Goal: Navigation & Orientation: Find specific page/section

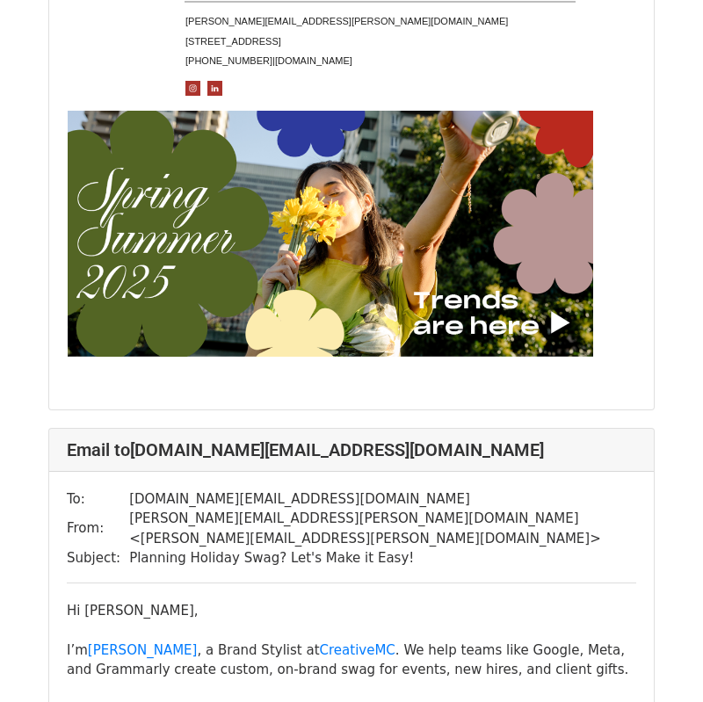
scroll to position [6805, 0]
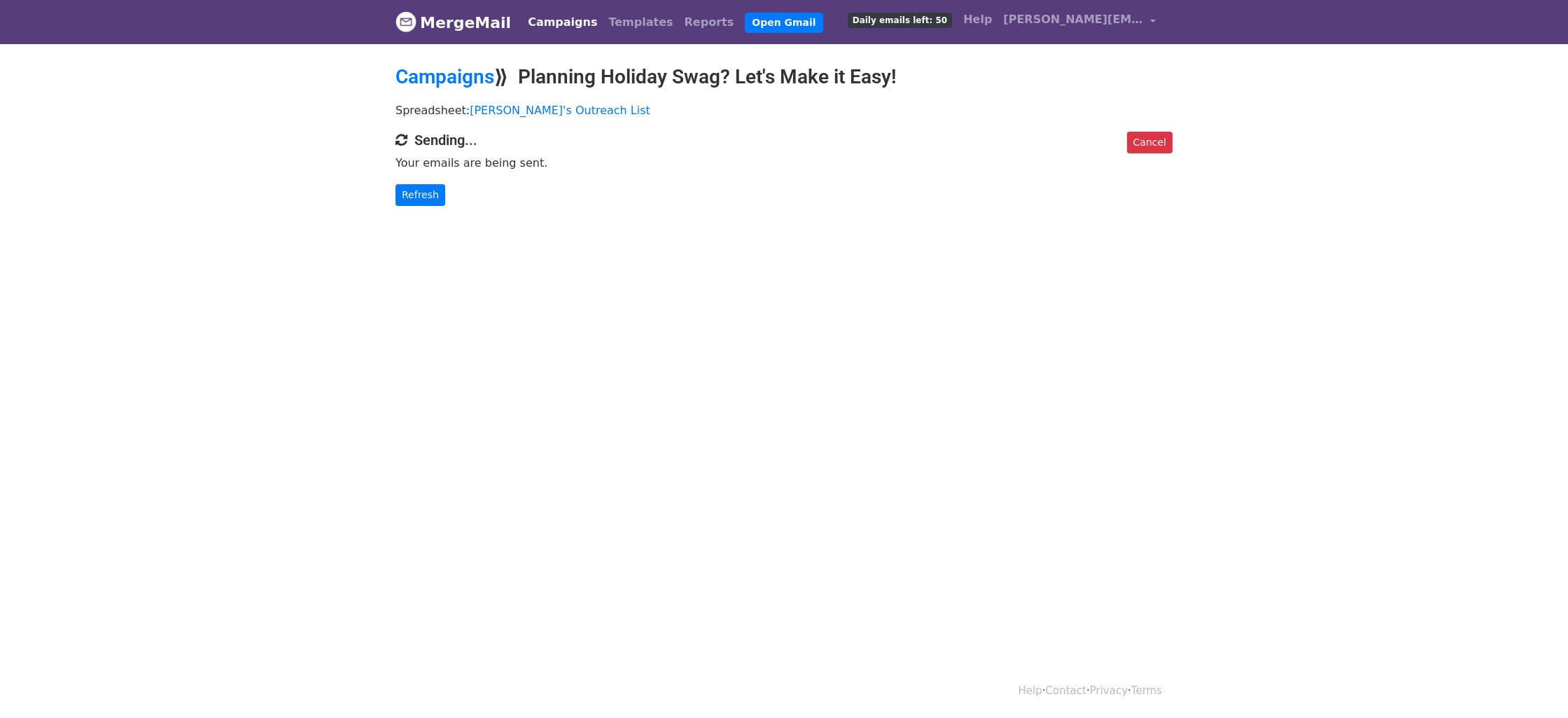
click at [543, 37] on div "Campaigns Templates Reports Open Gmail Daily emails left: 50 Help ethan.nguyen@…" at bounding box center [838, 22] width 646 height 33
click at [553, 21] on link "Campaigns" at bounding box center [562, 22] width 80 height 28
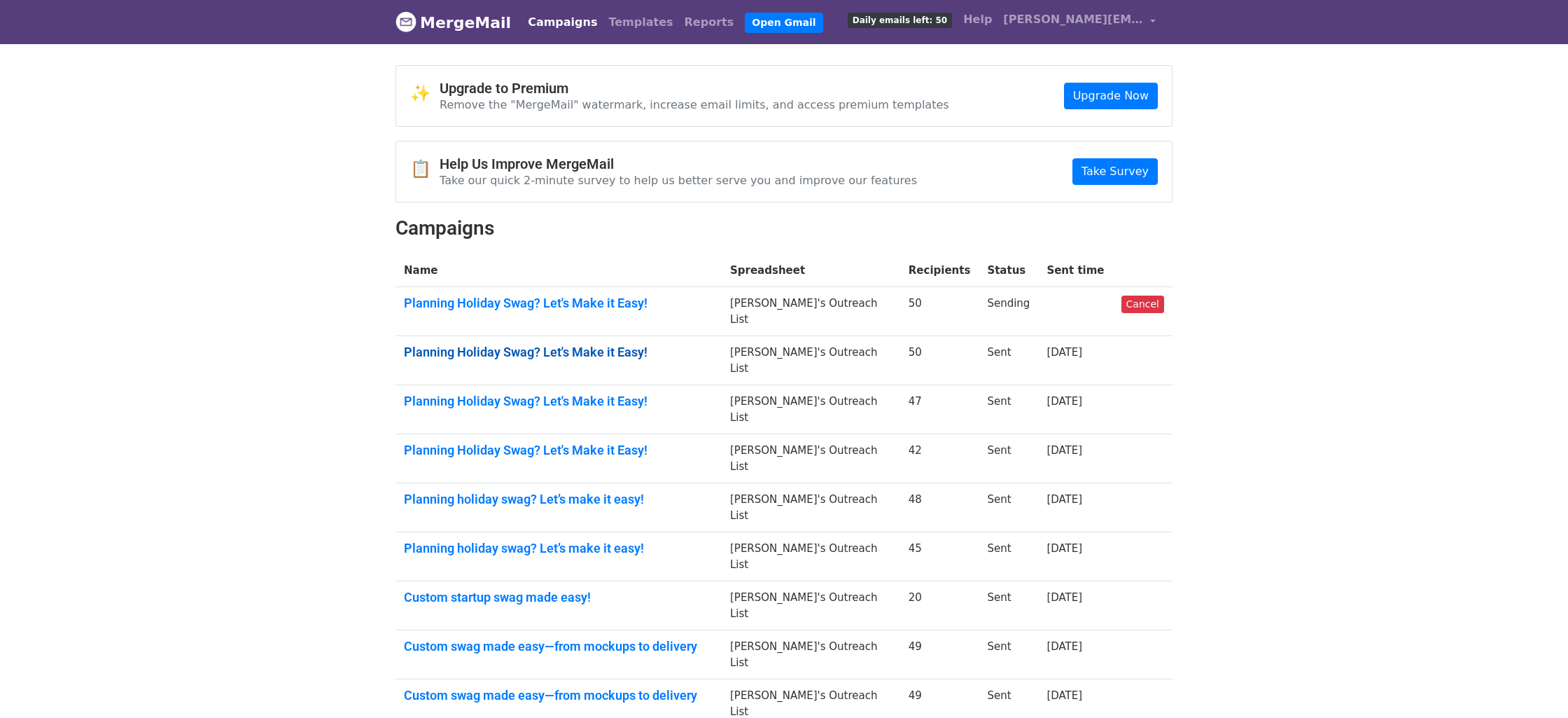
click at [566, 344] on link "Planning Holiday Swag? Let's Make it Easy!" at bounding box center [559, 351] width 309 height 15
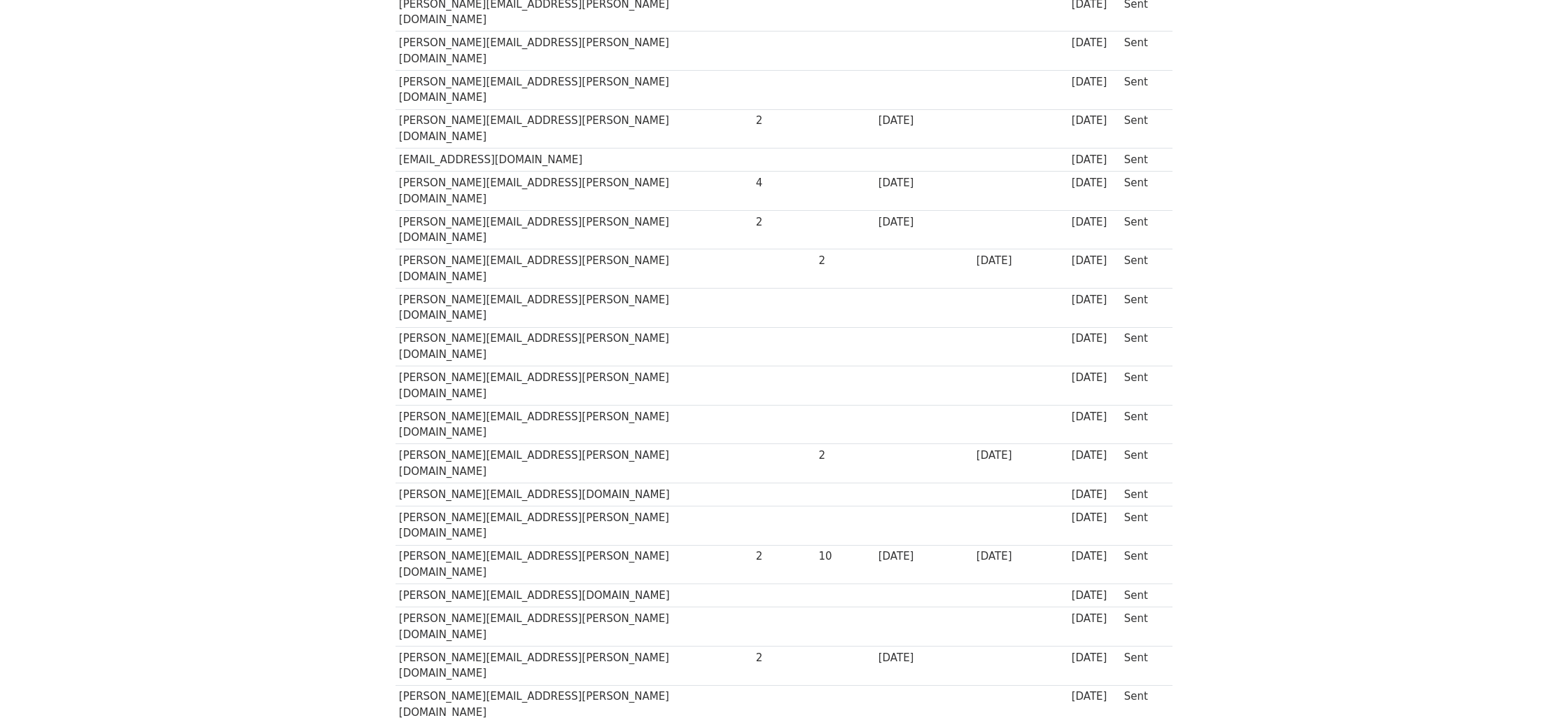
scroll to position [798, 0]
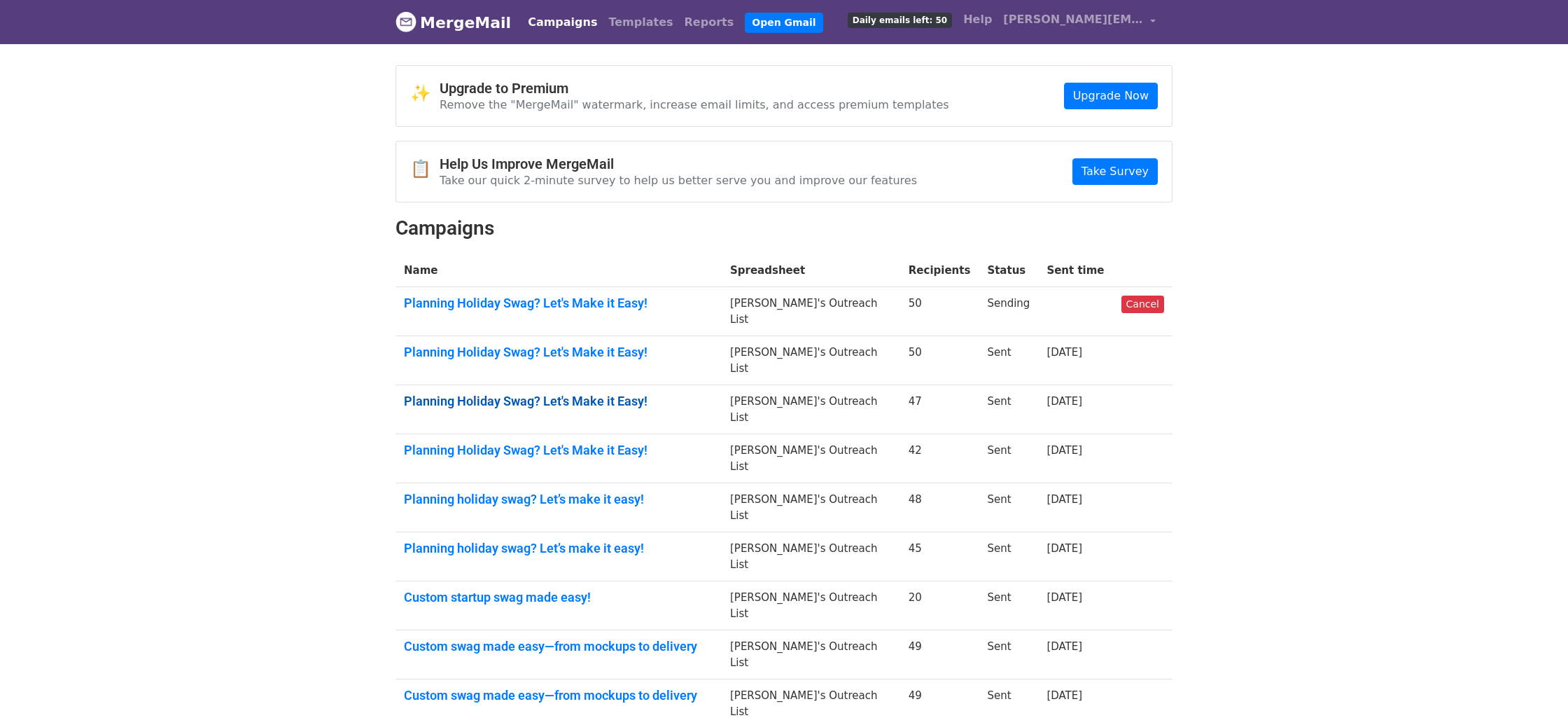
click at [538, 394] on link "Planning Holiday Swag? Let's Make it Easy!" at bounding box center [559, 401] width 309 height 15
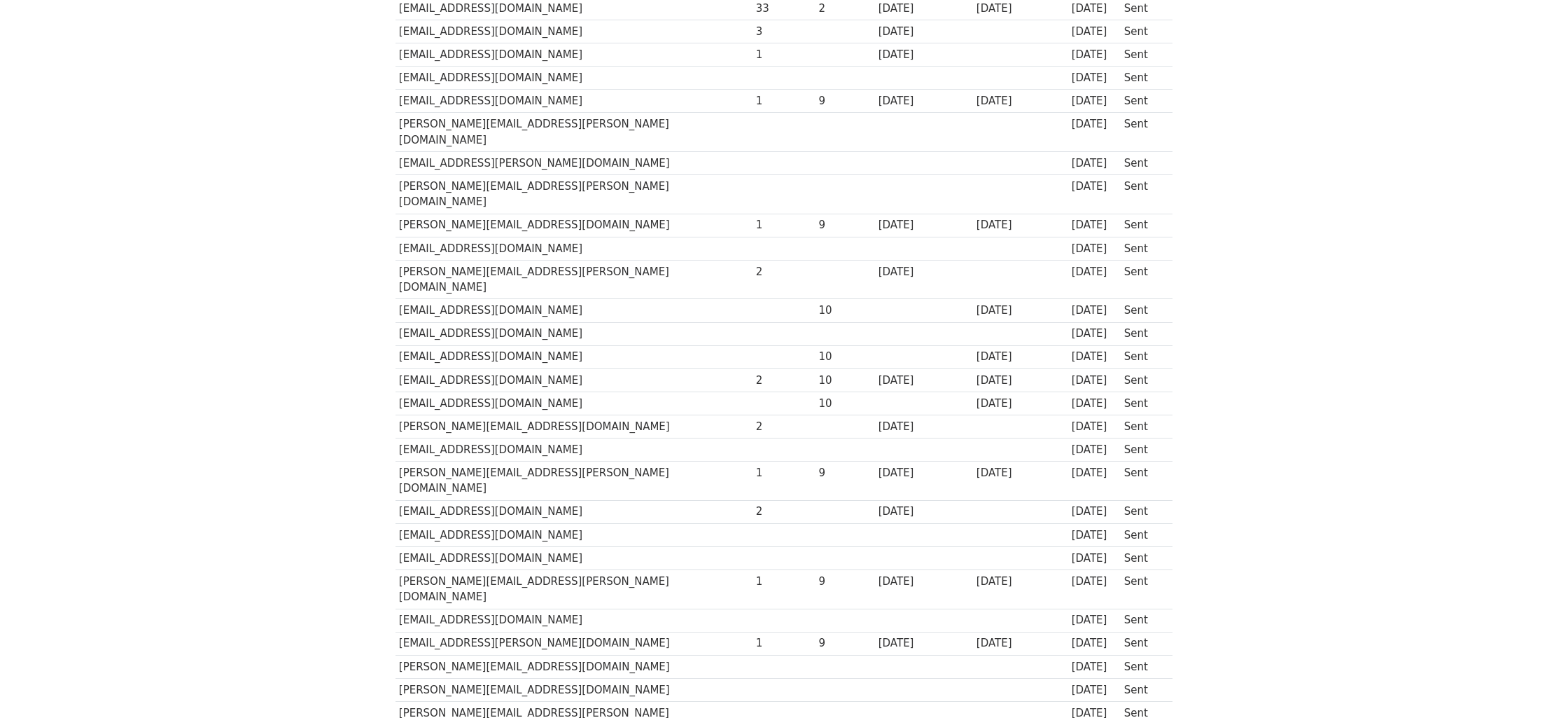
scroll to position [729, 0]
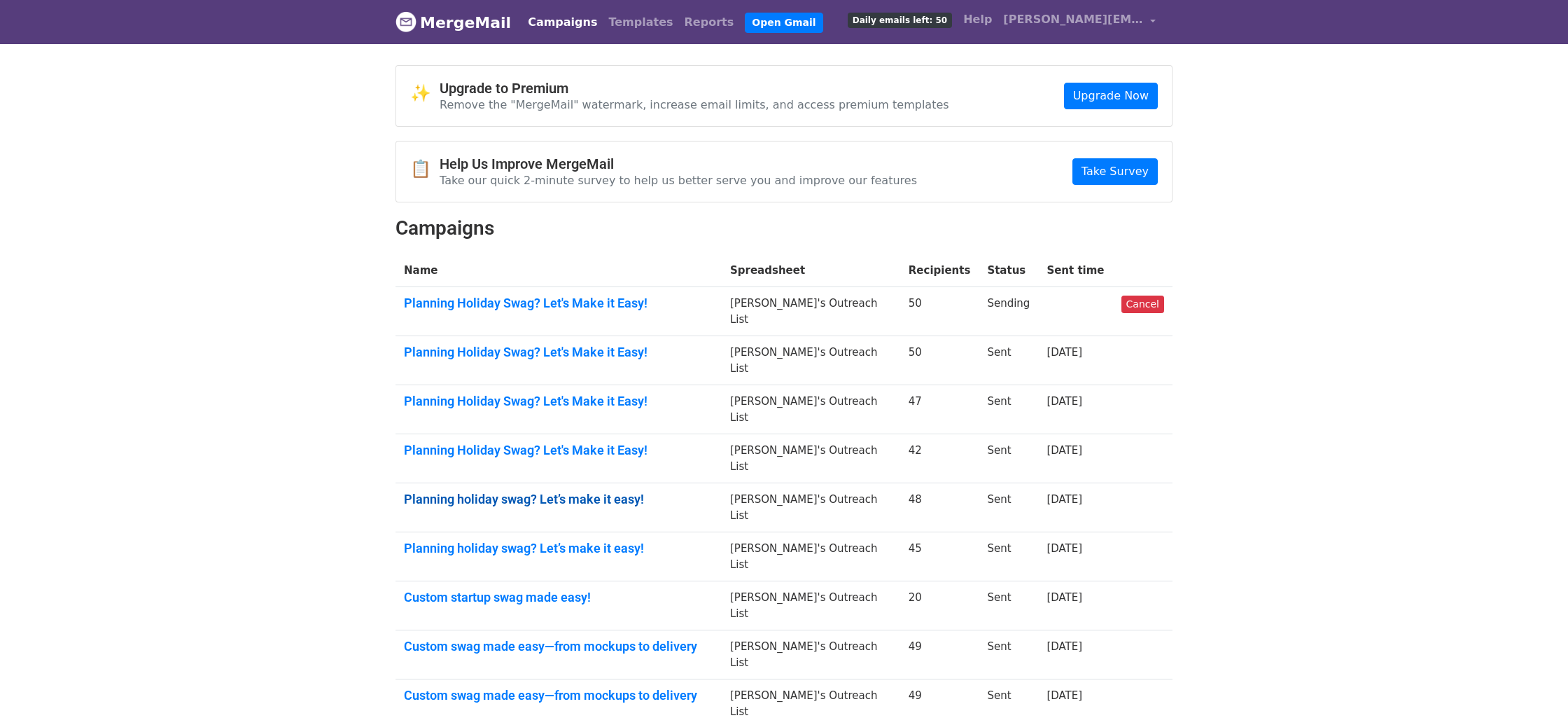
click at [585, 492] on link "Planning holiday swag? Let’s make it easy!" at bounding box center [559, 499] width 309 height 15
click at [582, 492] on link "Planning holiday swag? Let’s make it easy!" at bounding box center [559, 499] width 309 height 15
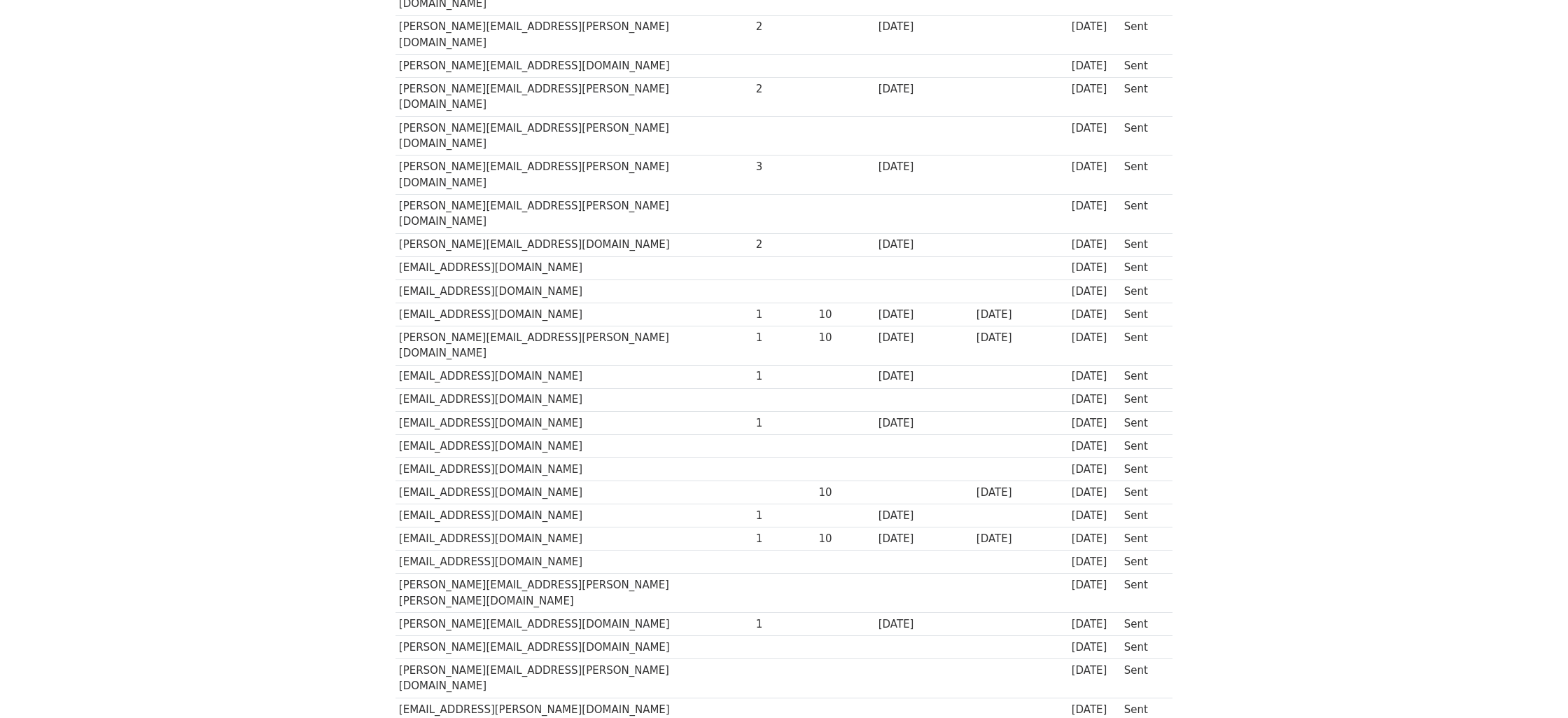
scroll to position [752, 0]
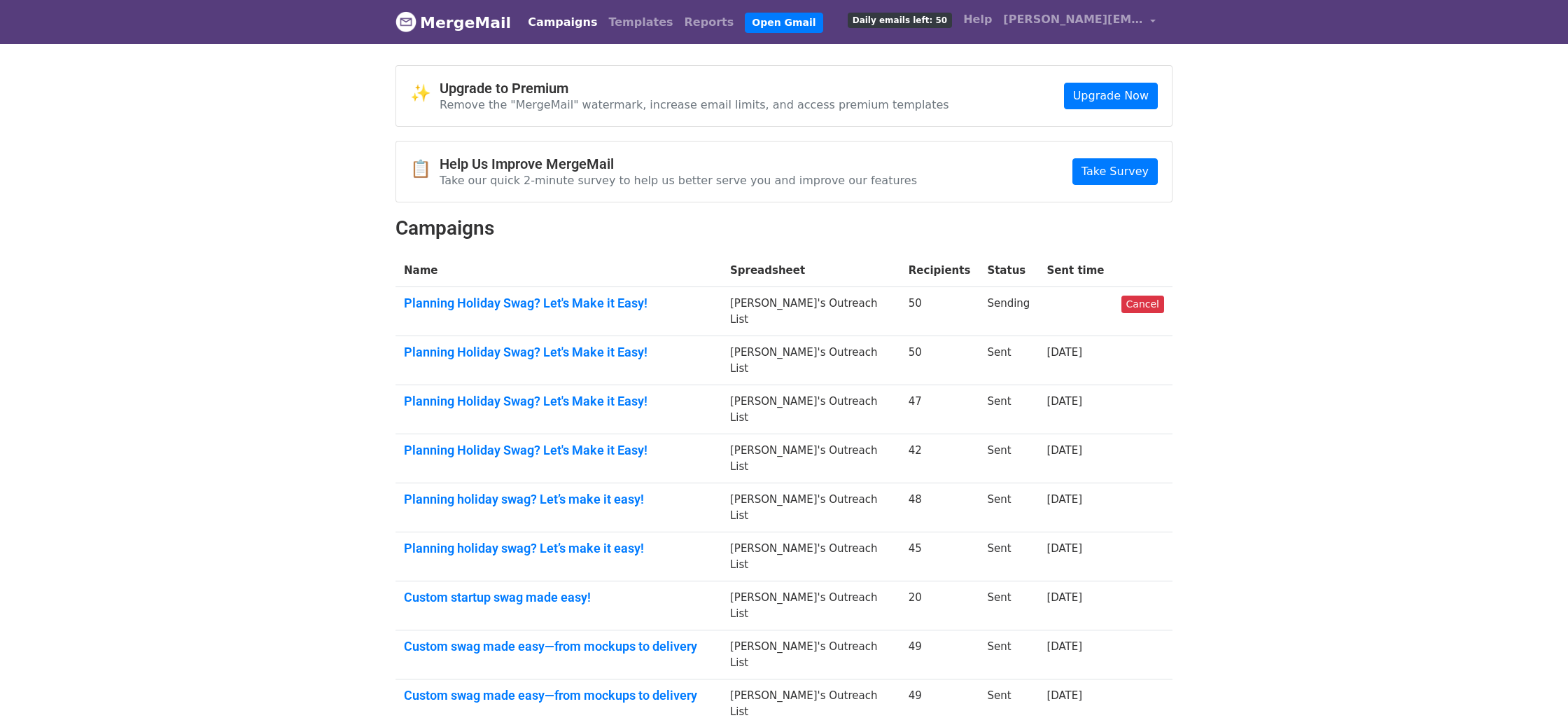
click at [580, 532] on td "Planning holiday swag? Let’s make it easy!" at bounding box center [558, 556] width 326 height 49
click at [582, 540] on link "Planning holiday swag? Let’s make it easy!" at bounding box center [559, 547] width 309 height 15
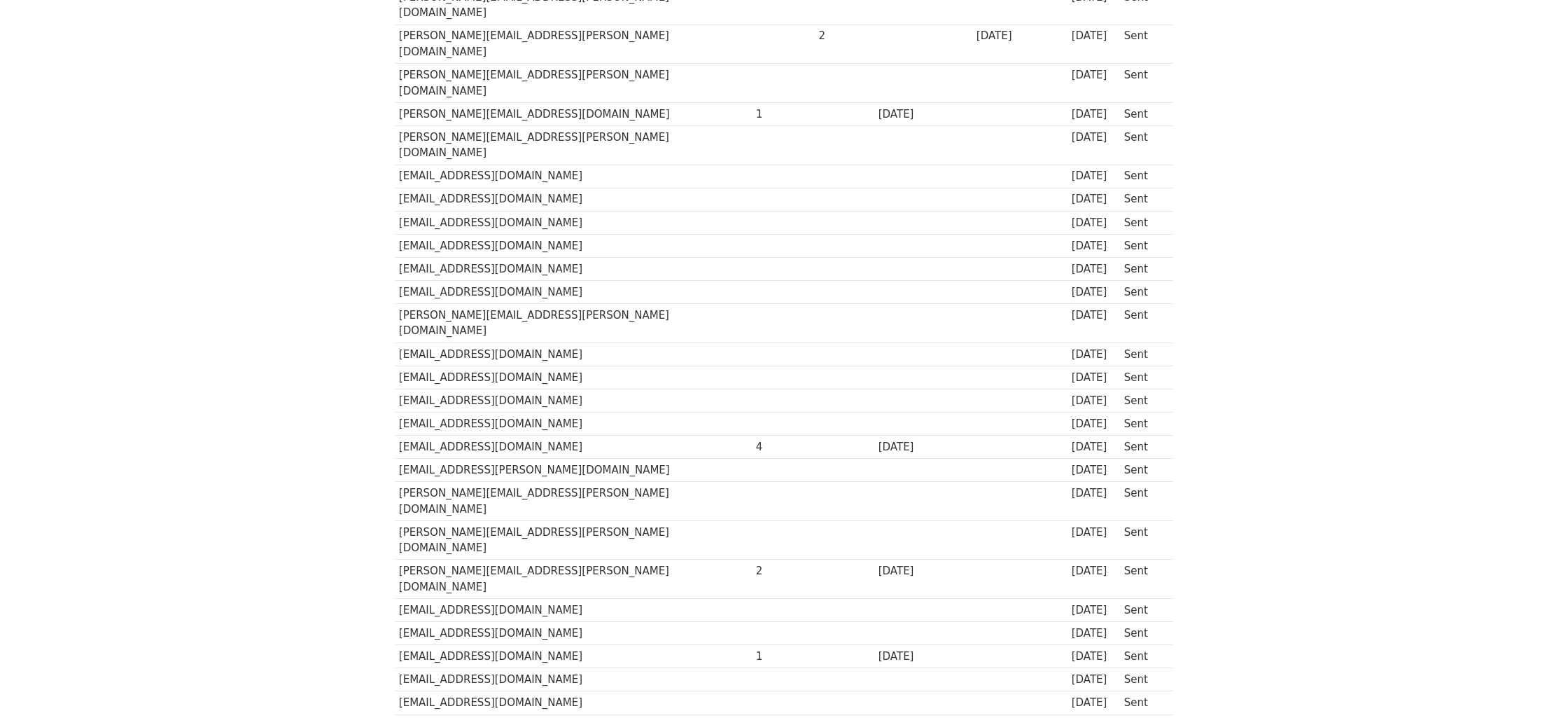
scroll to position [683, 0]
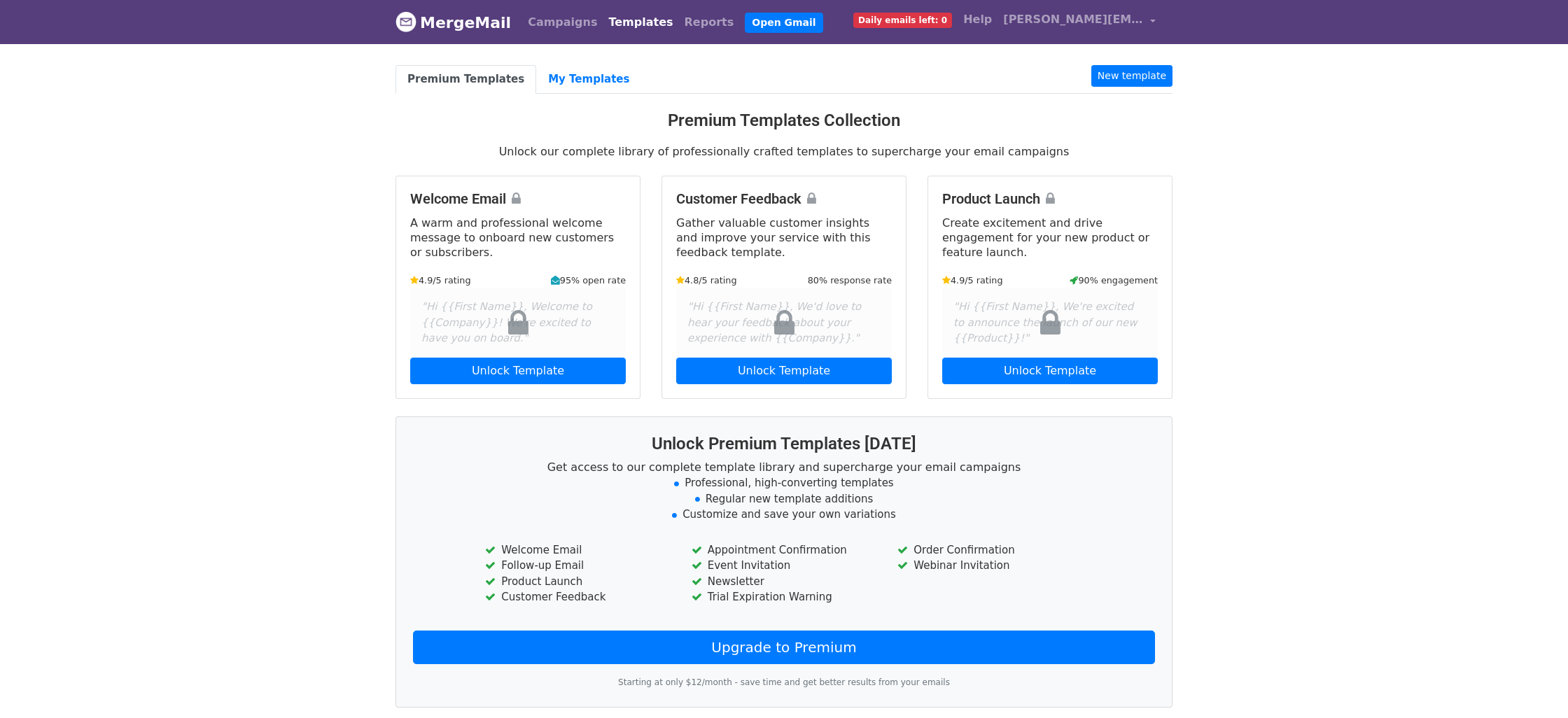
click at [551, 37] on div "Campaigns Templates Reports Open Gmail Daily emails left: 0 Help ethan.nguyen@c…" at bounding box center [838, 22] width 646 height 33
click at [554, 17] on link "Campaigns" at bounding box center [562, 22] width 80 height 28
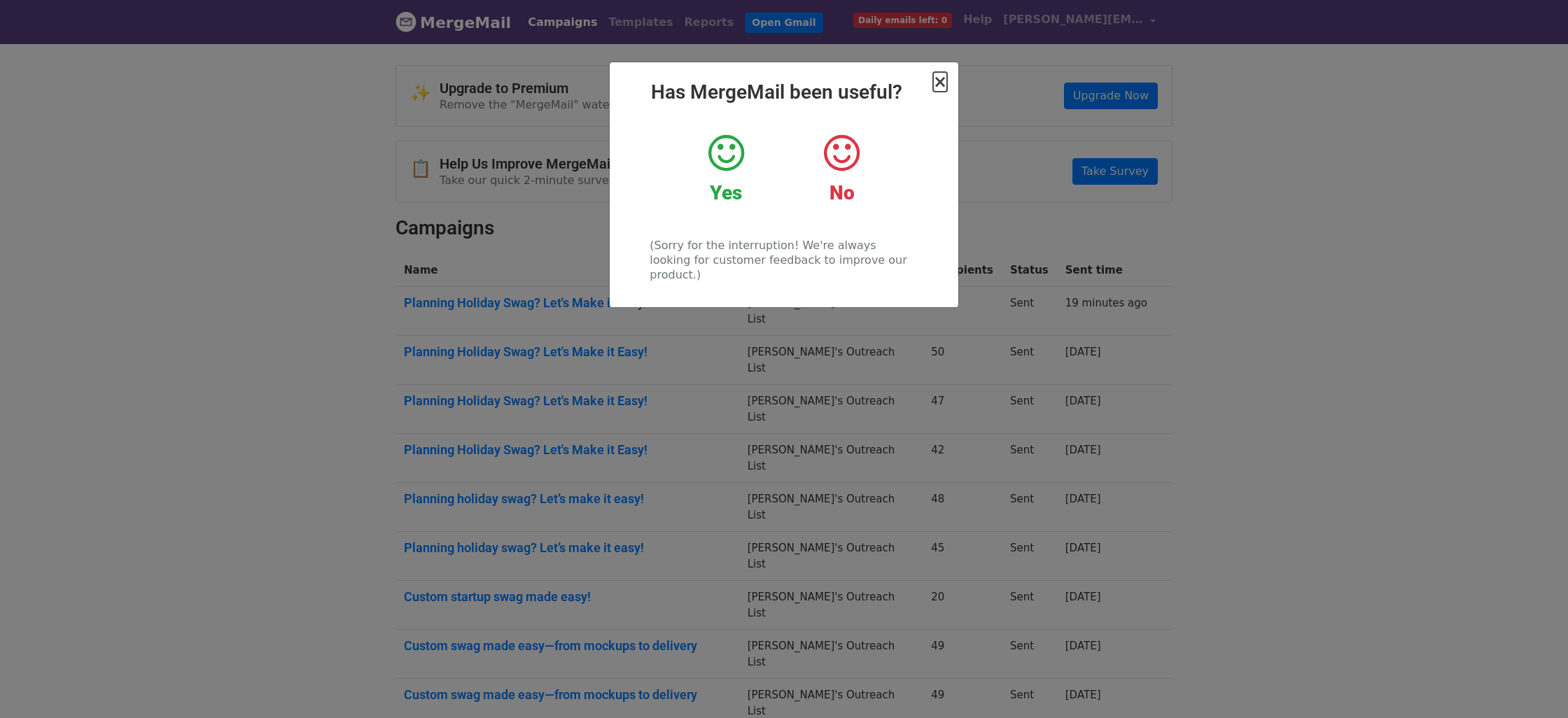
click at [946, 84] on span "×" at bounding box center [940, 81] width 14 height 20
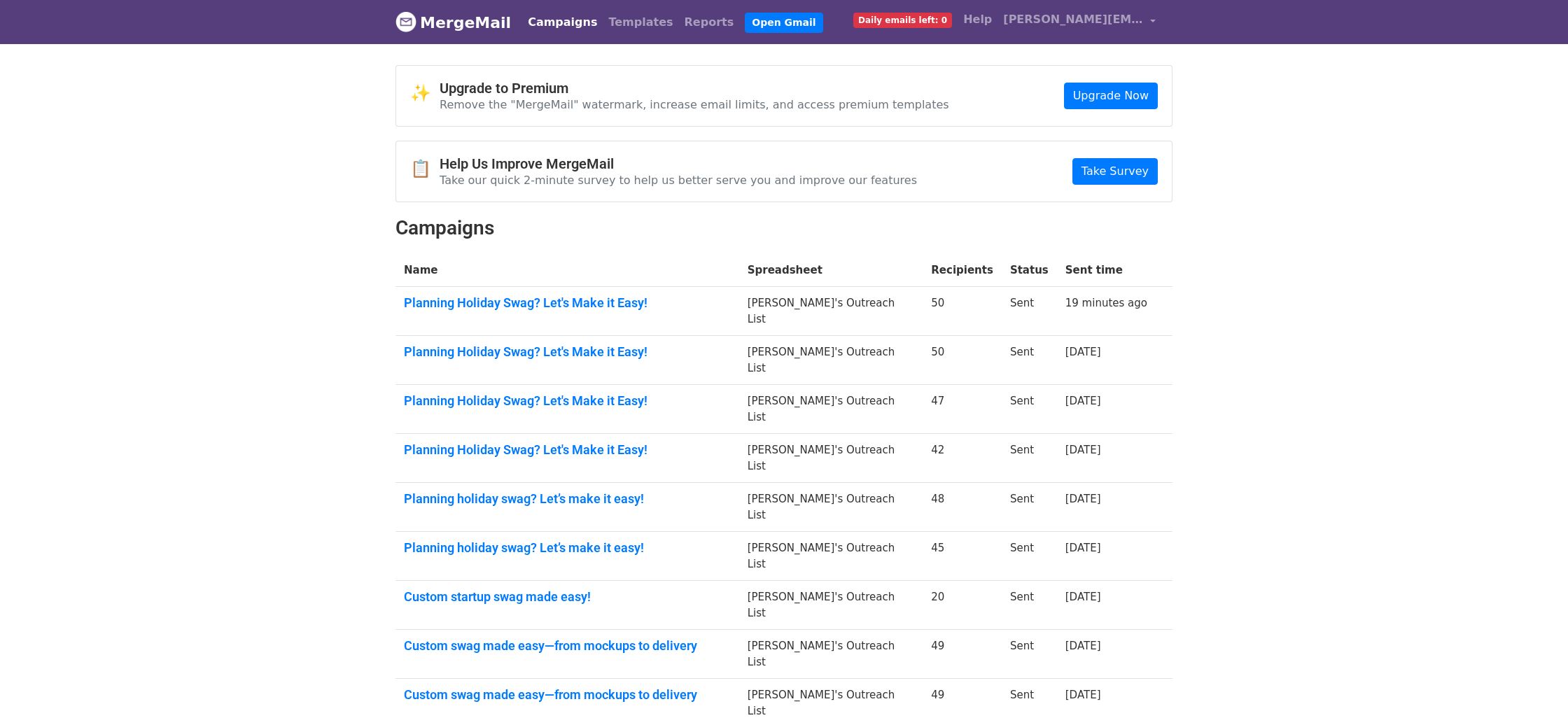
click at [538, 316] on td "Planning Holiday Swag? Let's Make it Easy!" at bounding box center [566, 311] width 343 height 49
click at [545, 308] on link "Planning Holiday Swag? Let's Make it Easy!" at bounding box center [567, 303] width 327 height 15
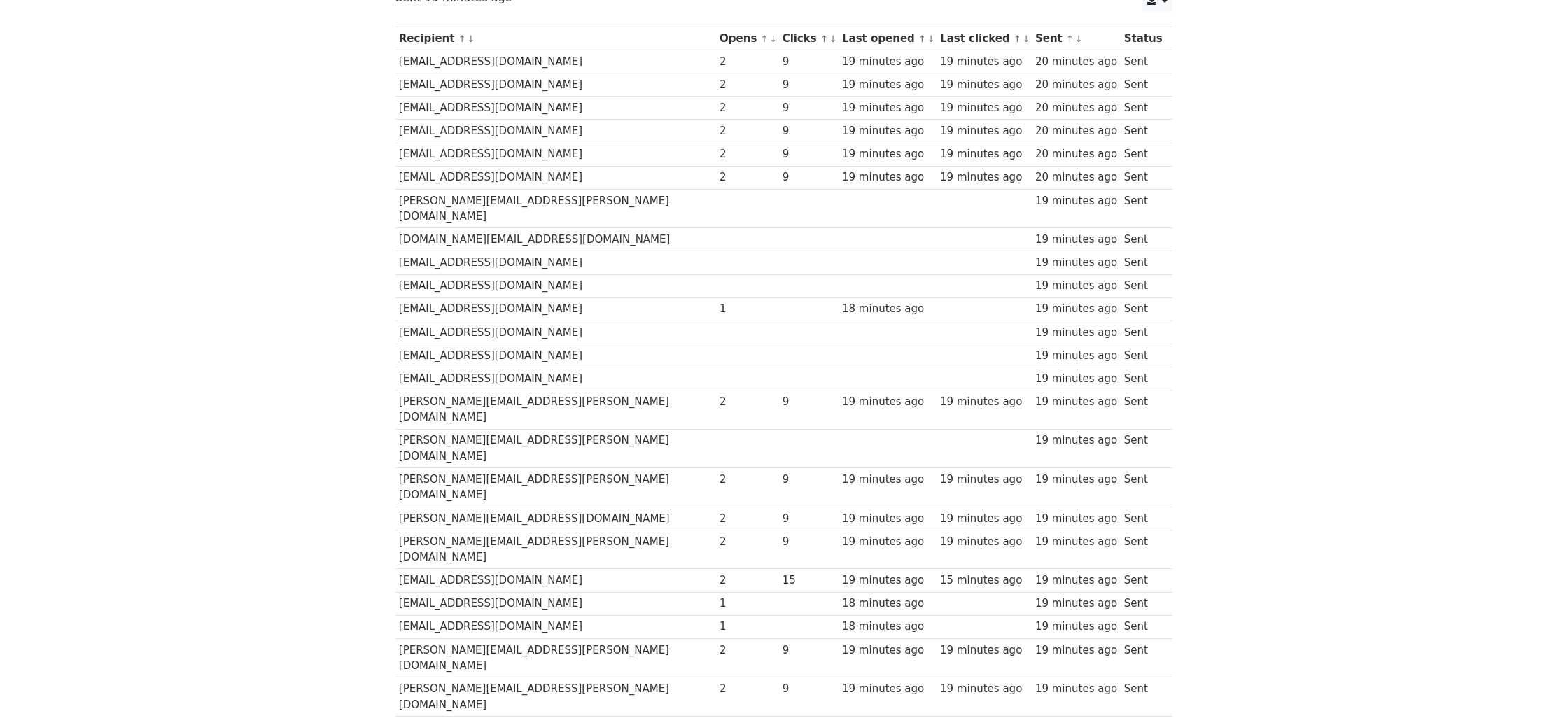
scroll to position [88, 0]
